Goal: Task Accomplishment & Management: Manage account settings

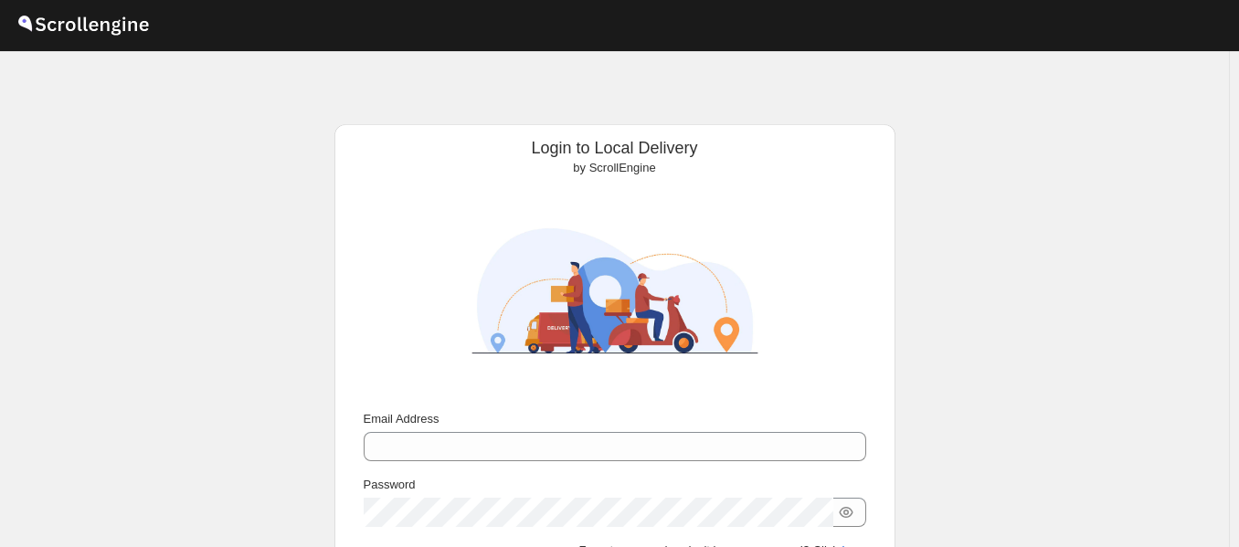
scroll to position [176, 0]
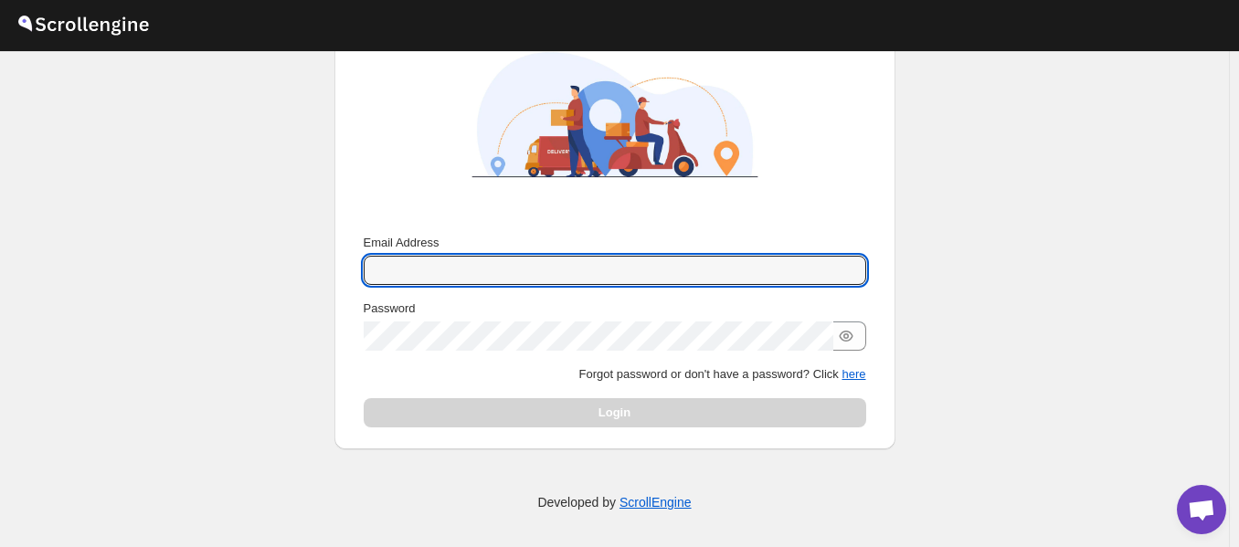
type input "[EMAIL_ADDRESS][DOMAIN_NAME]"
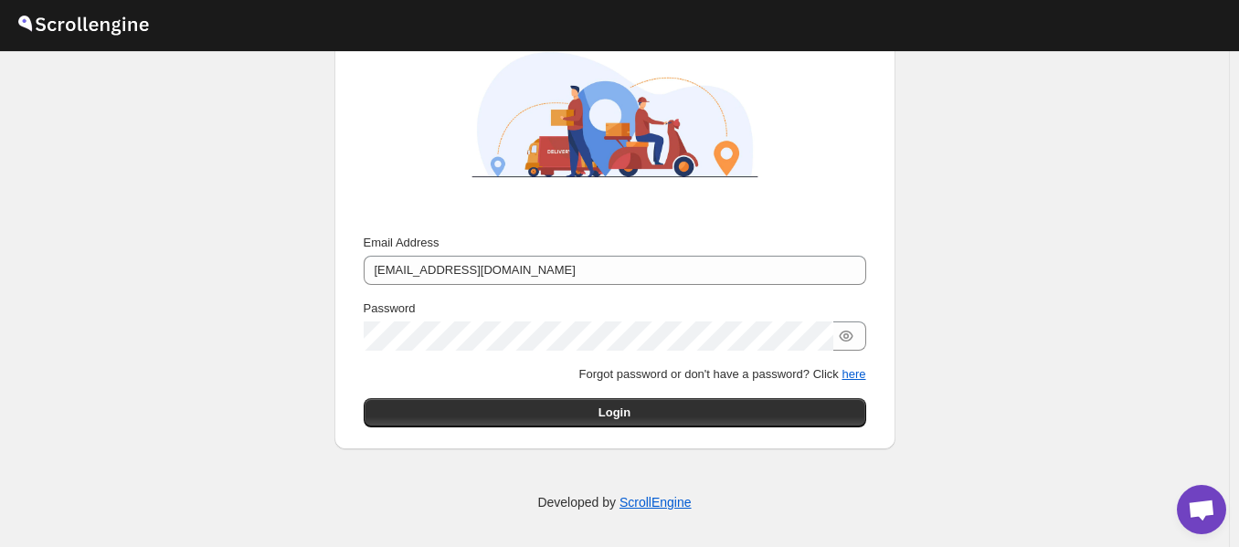
click at [647, 424] on div "Login" at bounding box center [615, 412] width 502 height 29
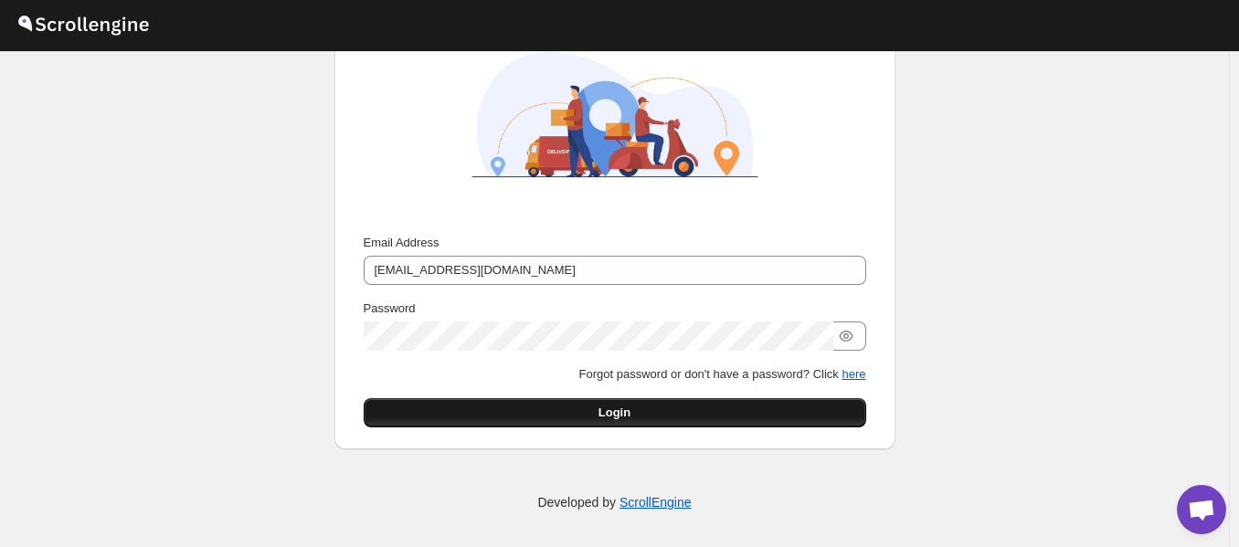
click at [649, 418] on button "Login" at bounding box center [615, 412] width 502 height 29
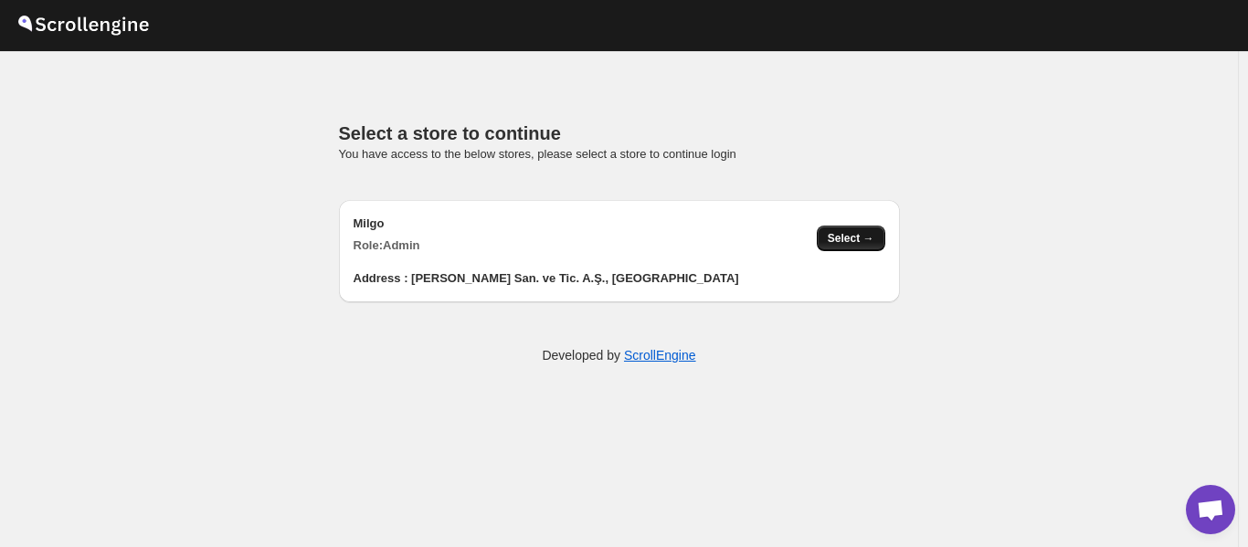
click at [850, 238] on span "Select →" at bounding box center [851, 238] width 47 height 15
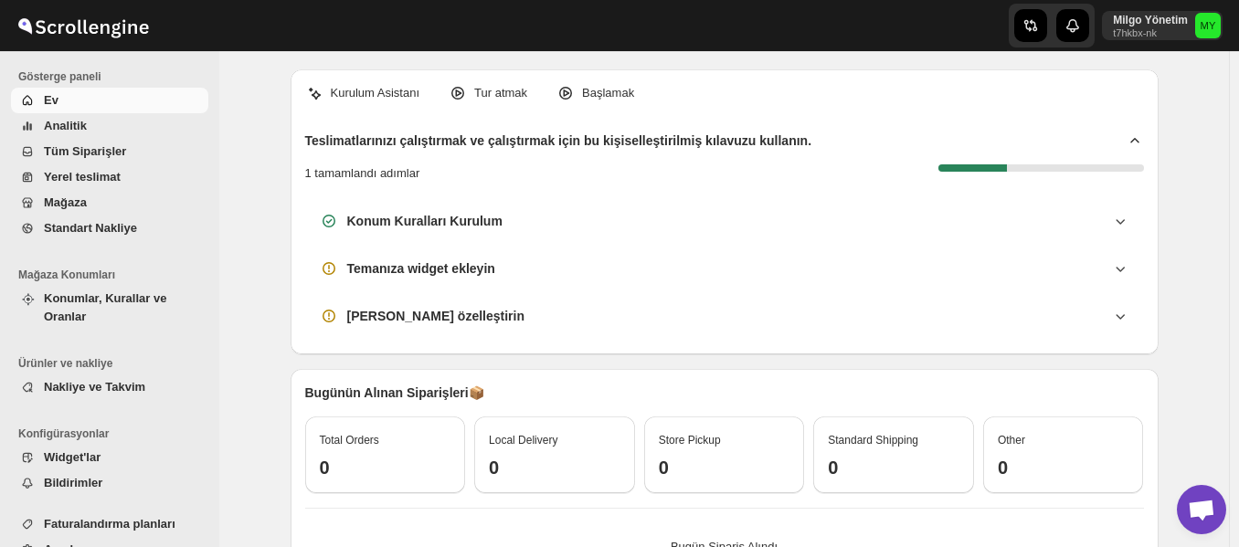
click at [68, 175] on span "Yerel teslimat" at bounding box center [82, 177] width 77 height 14
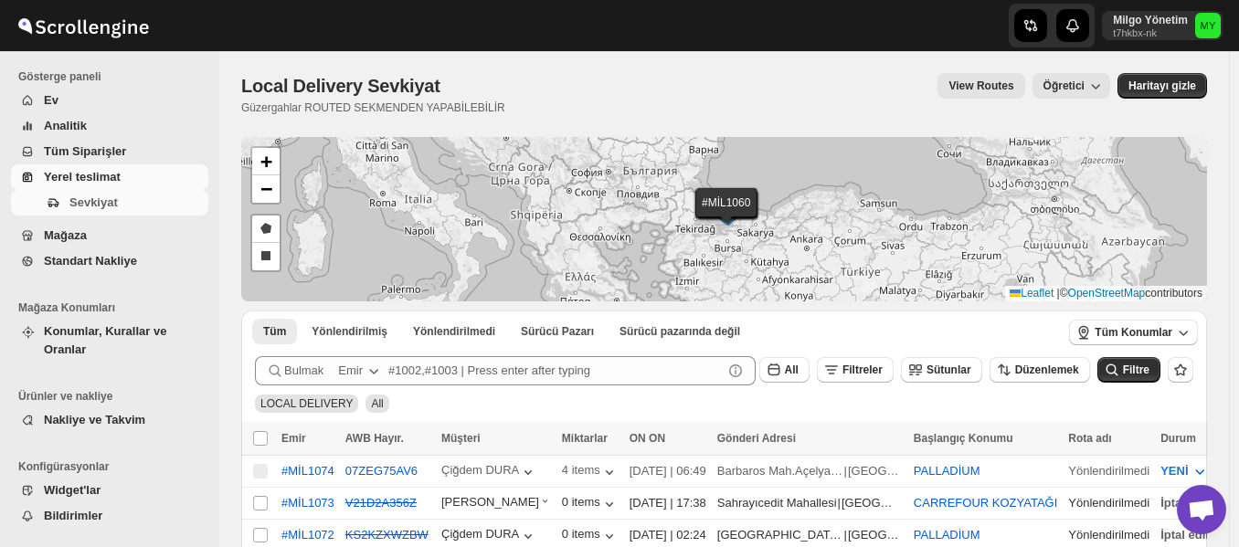
click at [639, 395] on div "LOCAL DELIVERY All" at bounding box center [721, 395] width 946 height 35
